Goal: Information Seeking & Learning: Learn about a topic

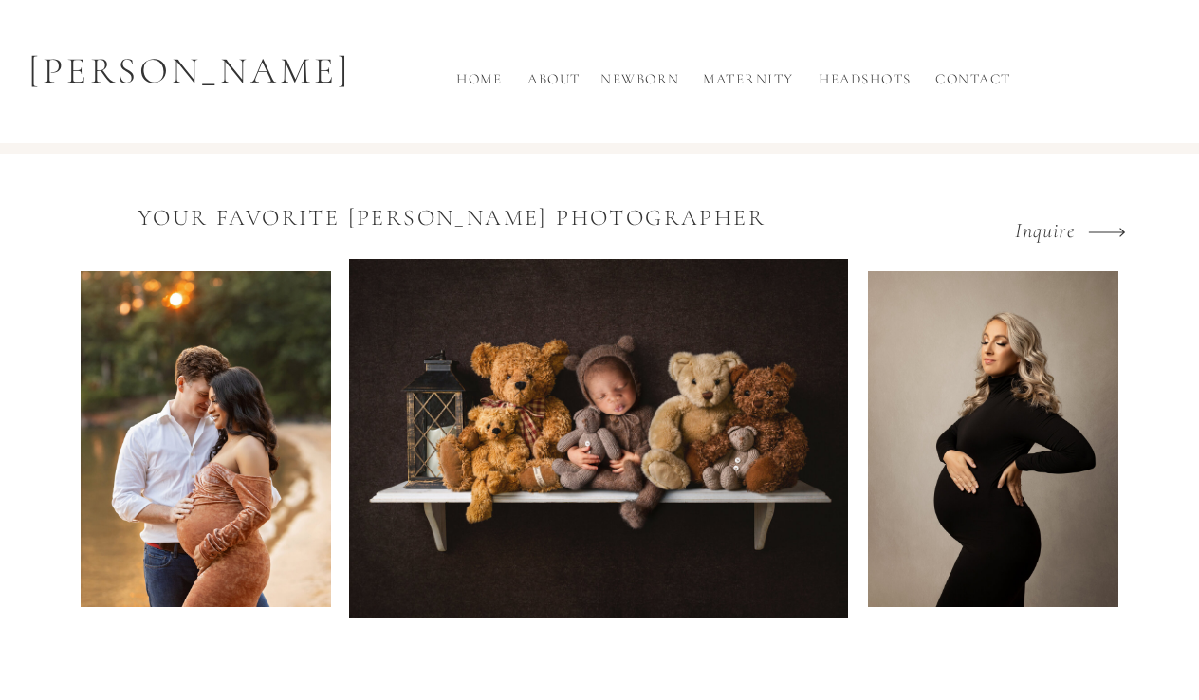
click at [624, 77] on h2 "Newborn" at bounding box center [639, 83] width 85 height 31
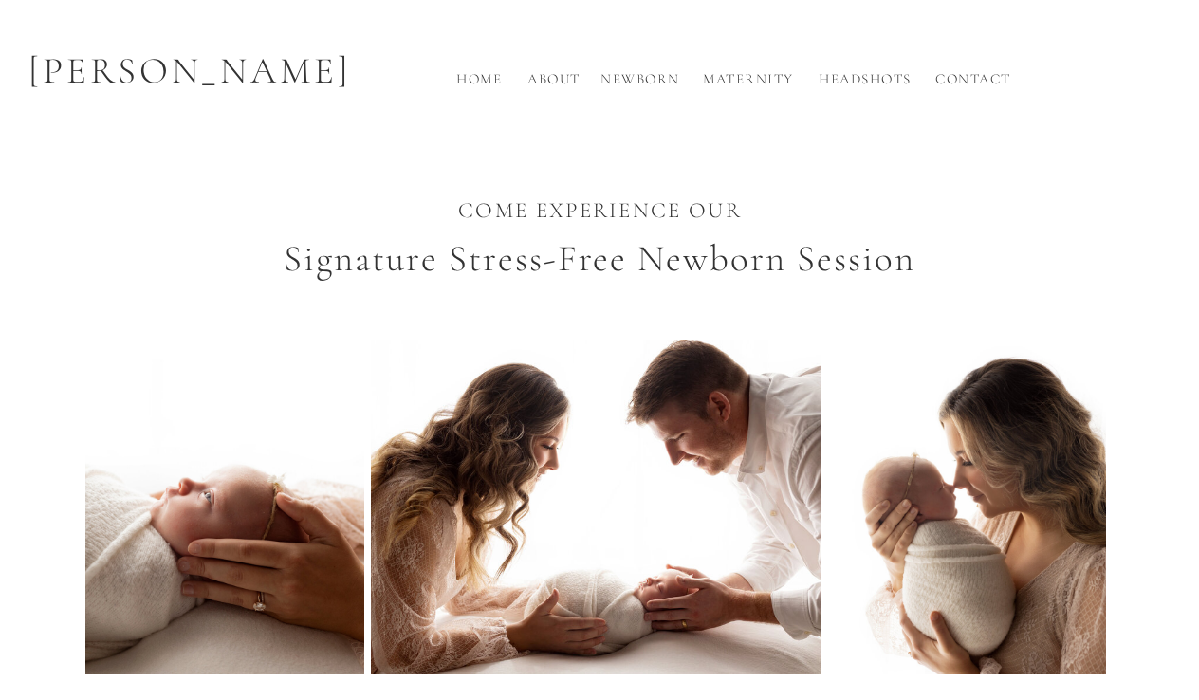
click at [561, 77] on h2 "About" at bounding box center [553, 83] width 63 height 31
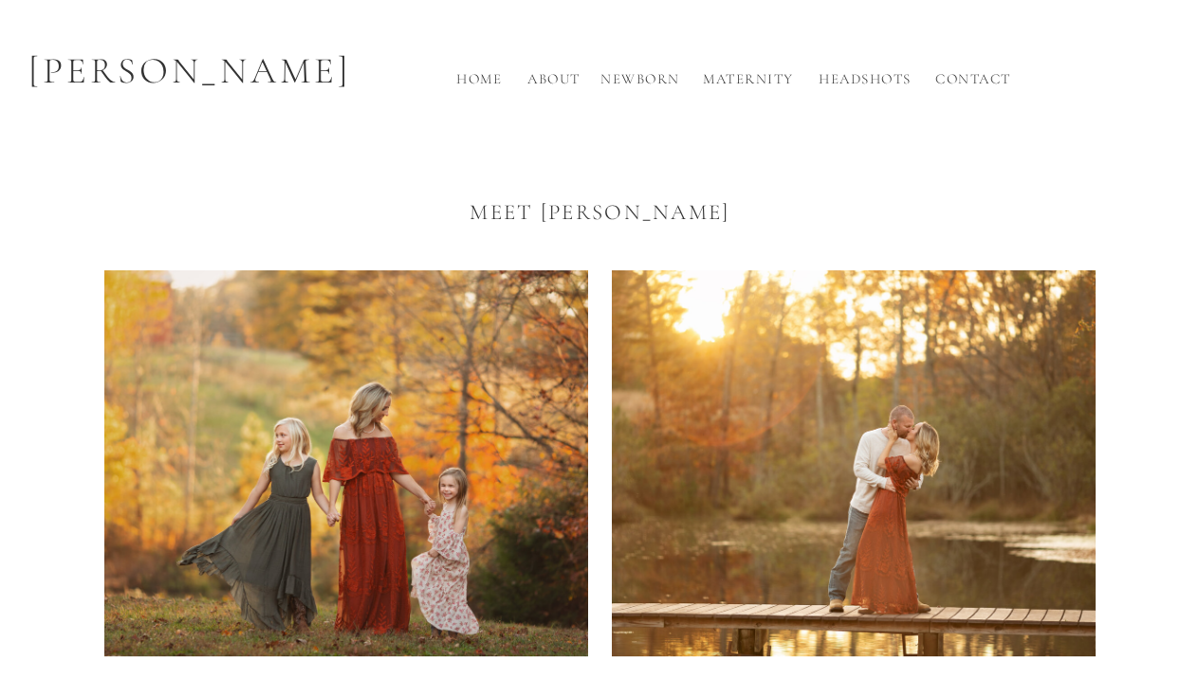
click at [480, 80] on h2 "Home" at bounding box center [479, 83] width 61 height 31
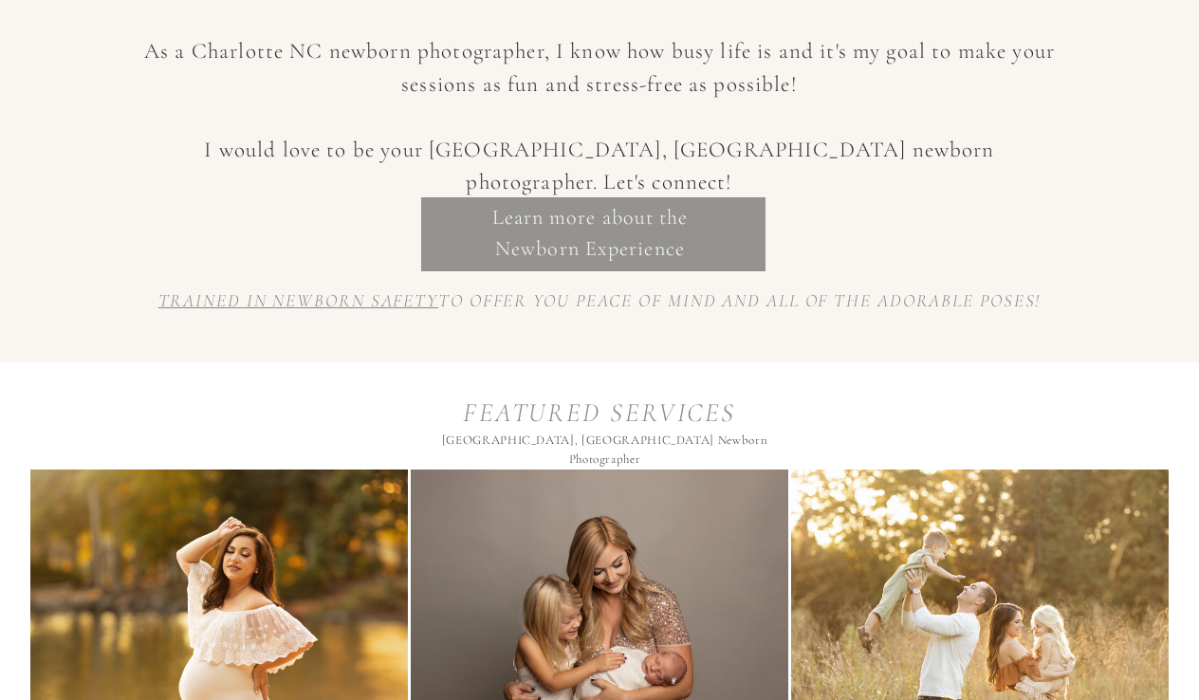
scroll to position [1164, 0]
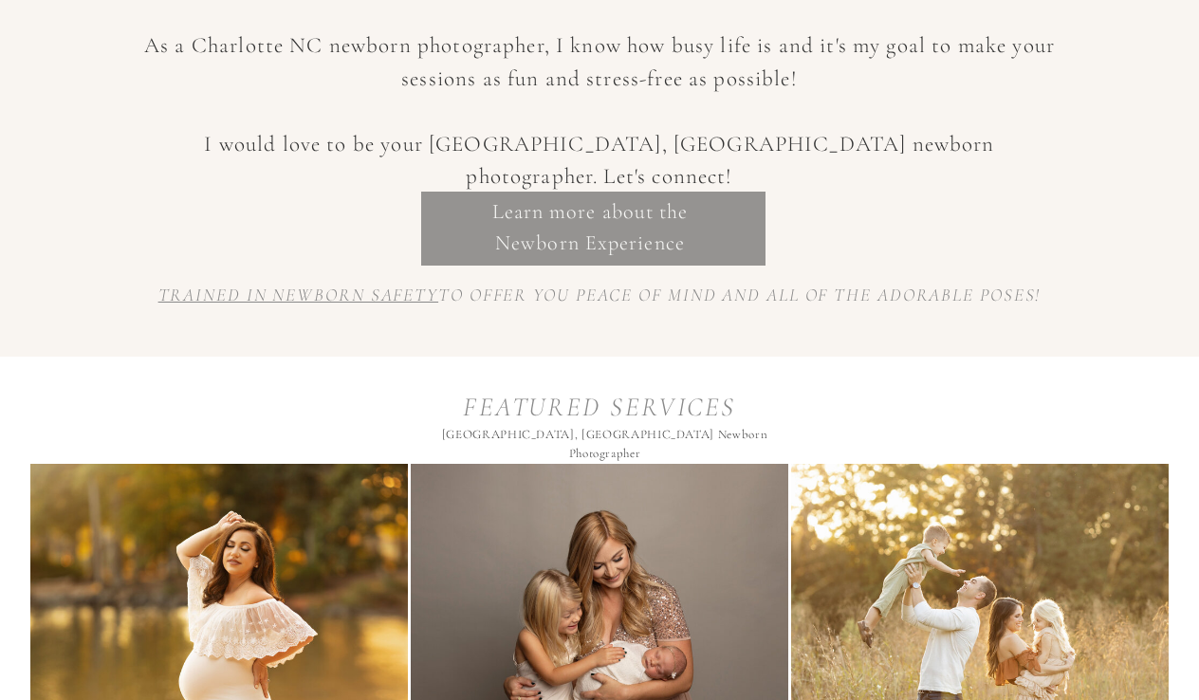
click at [591, 230] on p "Learn more about the Newborn Experience" at bounding box center [590, 222] width 512 height 53
